Goal: Check status: Check status

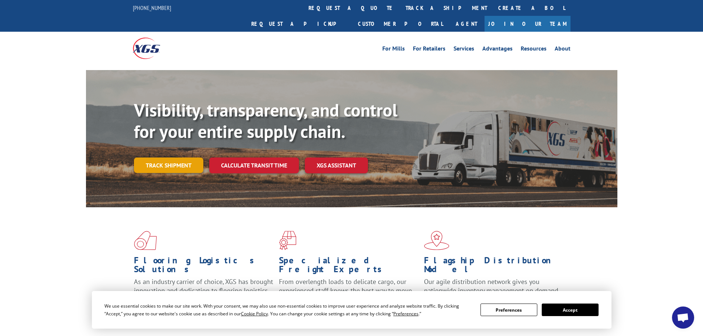
click at [195, 158] on div "Visibility, transparency, and control for your entire supply chain. Track shipm…" at bounding box center [376, 151] width 484 height 103
click at [185, 158] on link "Track shipment" at bounding box center [168, 166] width 69 height 16
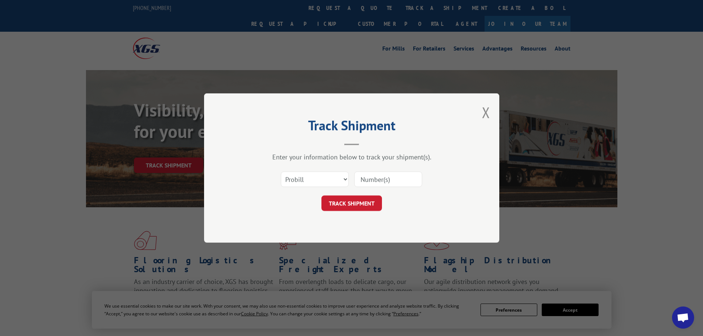
click at [395, 186] on input at bounding box center [388, 180] width 68 height 16
click at [334, 182] on select "Select category... Probill BOL PO" at bounding box center [315, 180] width 68 height 16
select select "bol"
click at [281, 172] on select "Select category... Probill BOL PO" at bounding box center [315, 180] width 68 height 16
click at [369, 184] on input at bounding box center [388, 180] width 68 height 16
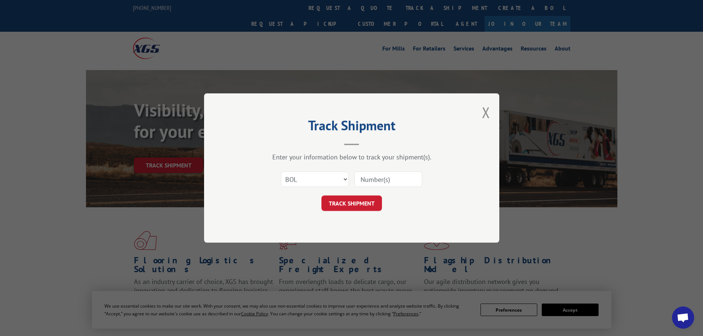
paste input "664081"
type input "664081"
click at [366, 201] on button "TRACK SHIPMENT" at bounding box center [352, 204] width 61 height 16
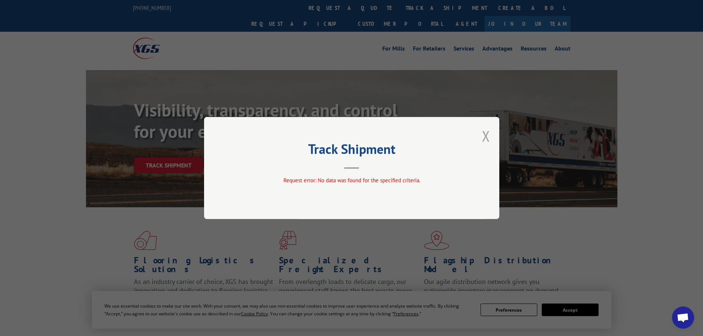
click at [487, 138] on button "Close modal" at bounding box center [486, 136] width 8 height 20
